Goal: Task Accomplishment & Management: Manage account settings

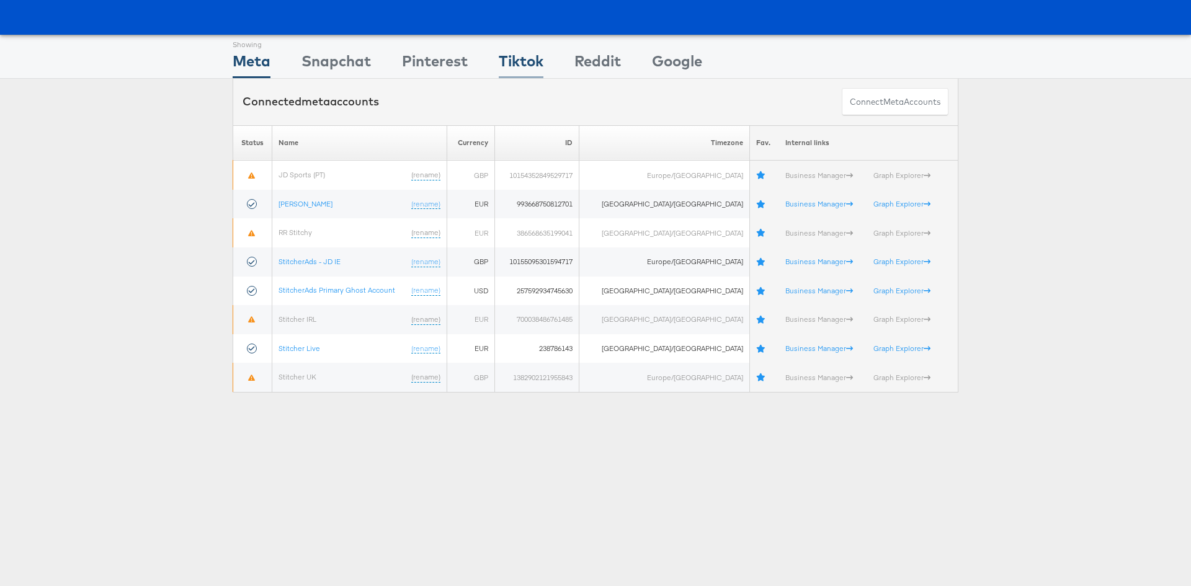
click at [513, 68] on div "Tiktok" at bounding box center [521, 64] width 45 height 28
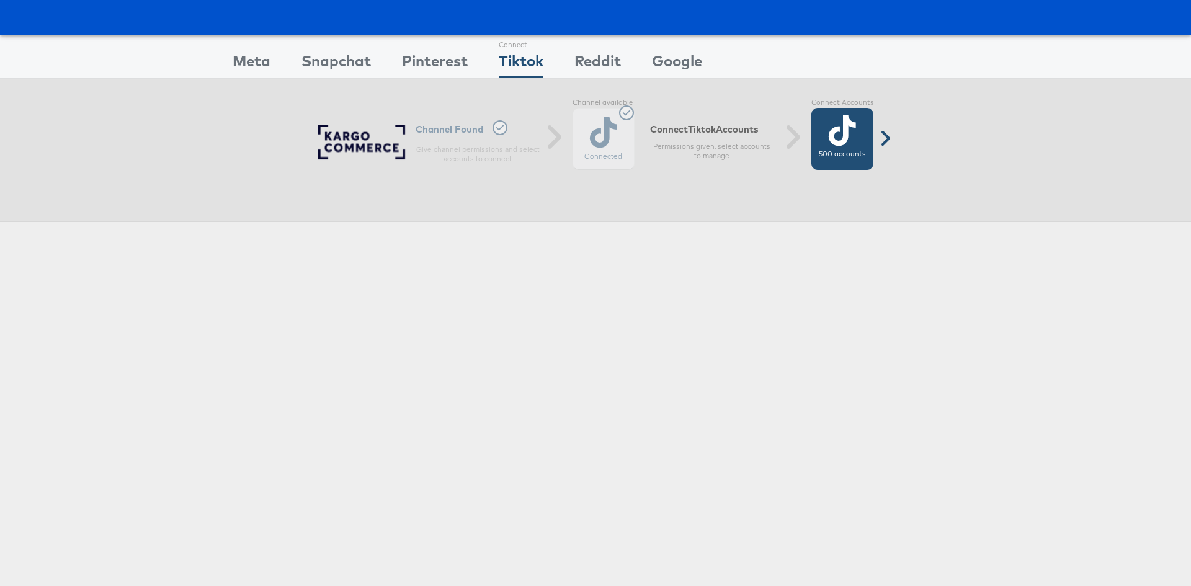
click at [816, 133] on div "500 accounts" at bounding box center [842, 139] width 62 height 62
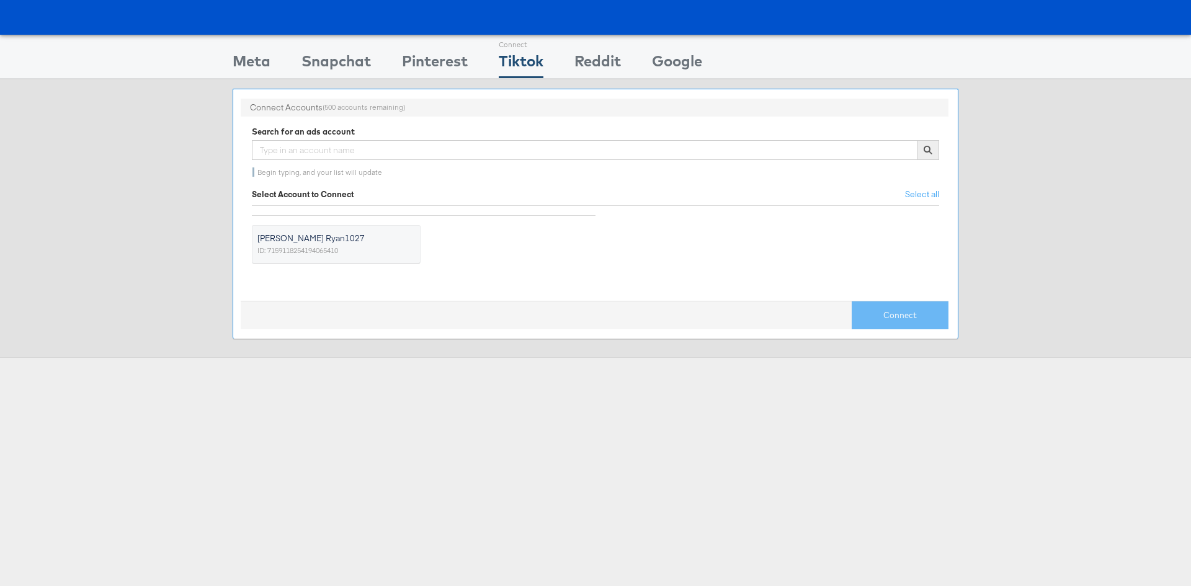
click at [332, 245] on span "ID: 7159118254194065410" at bounding box center [297, 250] width 81 height 12
click at [0, 0] on input "[PERSON_NAME] Ryan1027 ID: 7159118254194065410" at bounding box center [0, 0] width 0 height 0
click at [905, 304] on button "Connect" at bounding box center [899, 315] width 97 height 28
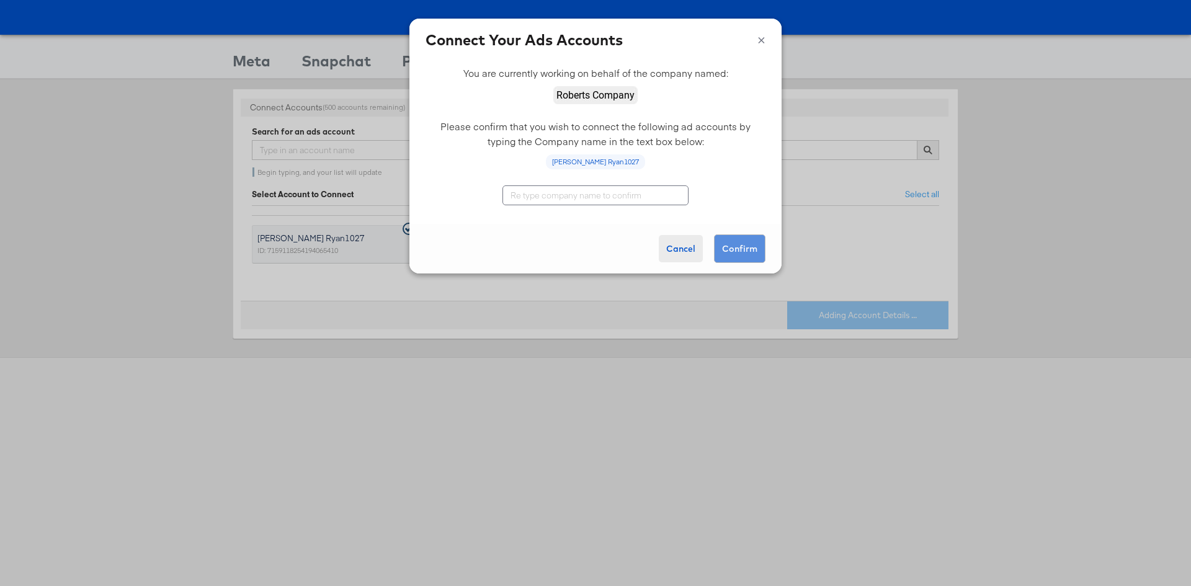
click at [681, 247] on button "Cancel" at bounding box center [681, 248] width 44 height 27
